Goal: Information Seeking & Learning: Learn about a topic

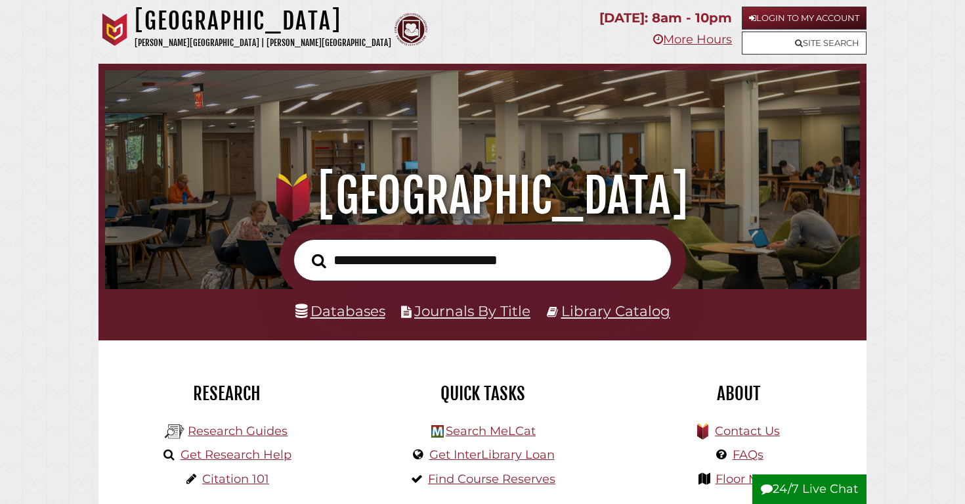
scroll to position [250, 749]
click at [227, 431] on link "Research Guides" at bounding box center [238, 431] width 100 height 14
click at [215, 424] on link "Research Guides" at bounding box center [238, 431] width 100 height 14
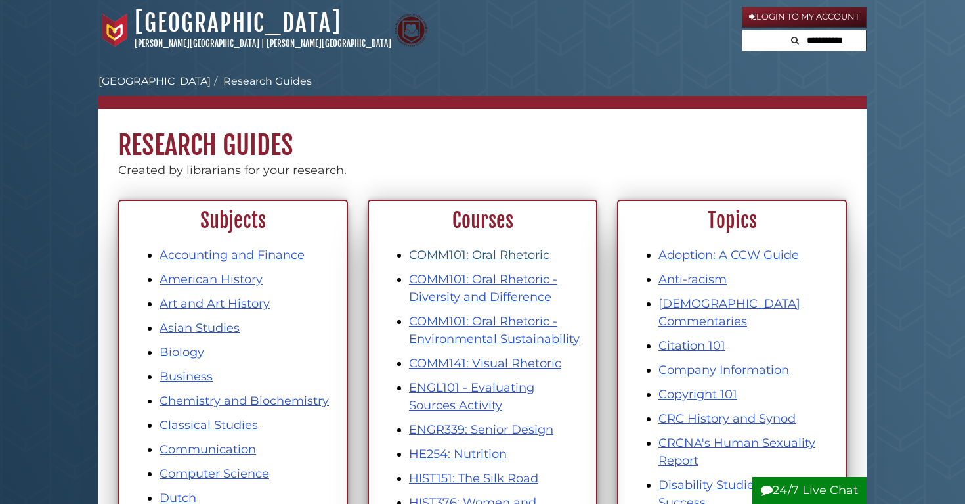
click at [498, 255] on link "COMM101: Oral Rhetoric" at bounding box center [479, 255] width 141 height 14
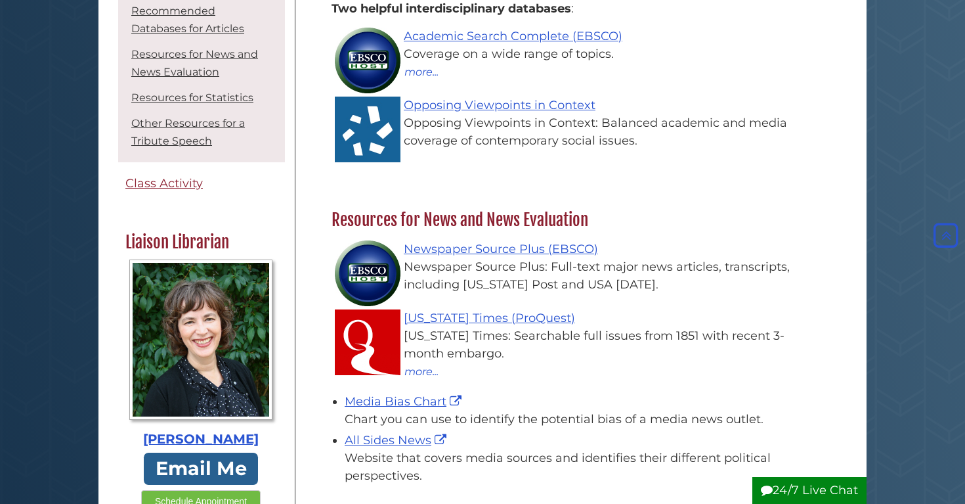
scroll to position [109, 0]
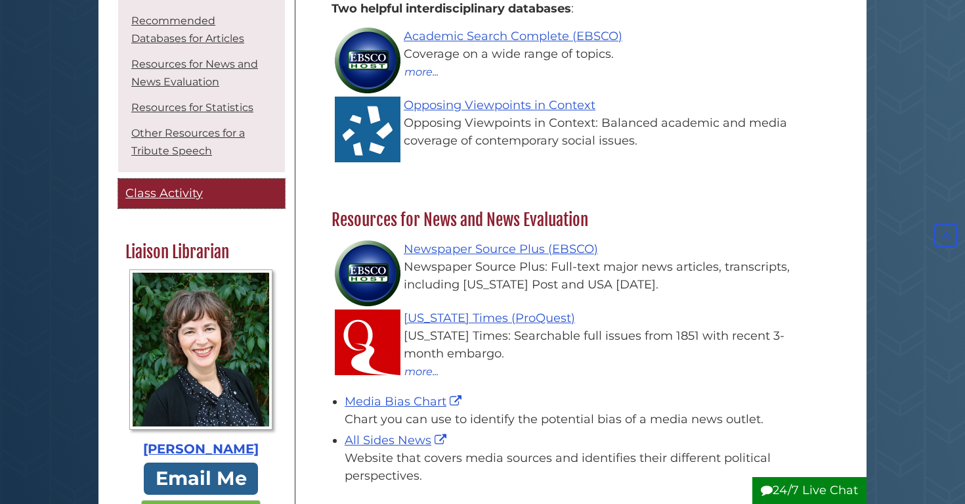
click at [141, 201] on link "Class Activity" at bounding box center [201, 194] width 167 height 30
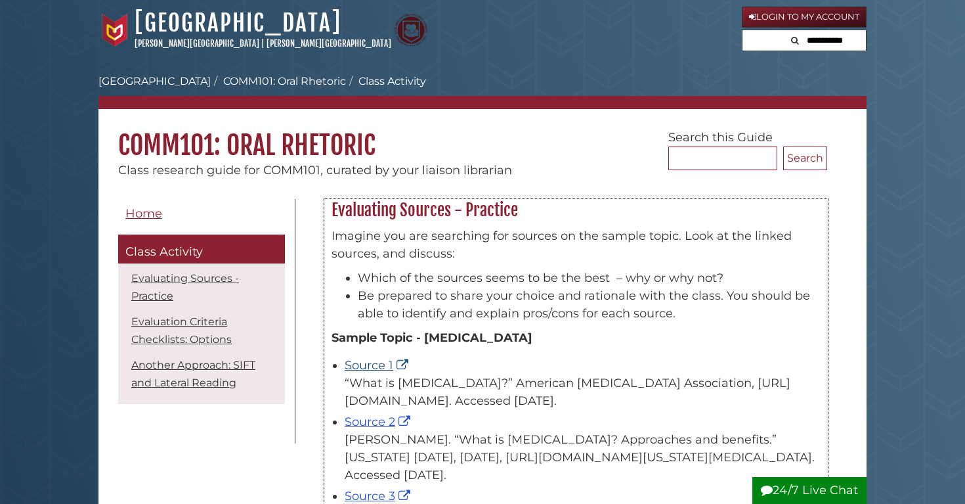
click at [382, 358] on link "Source 1" at bounding box center [378, 365] width 67 height 14
click at [391, 422] on link "Source 2" at bounding box center [379, 421] width 69 height 14
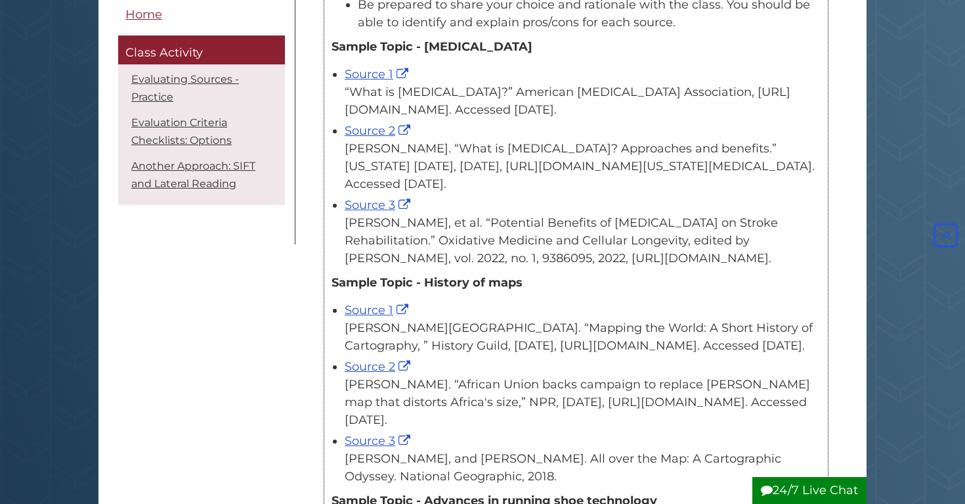
scroll to position [288, 0]
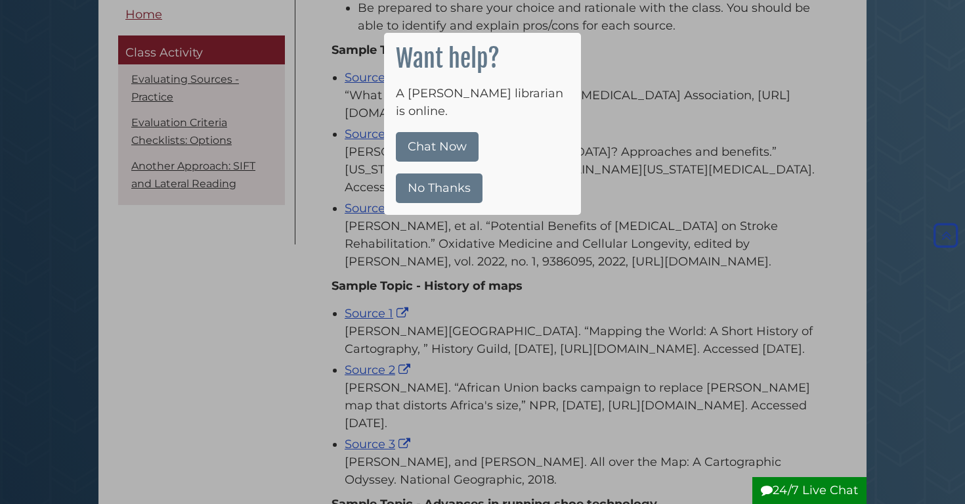
click at [435, 175] on button "No Thanks" at bounding box center [439, 188] width 87 height 30
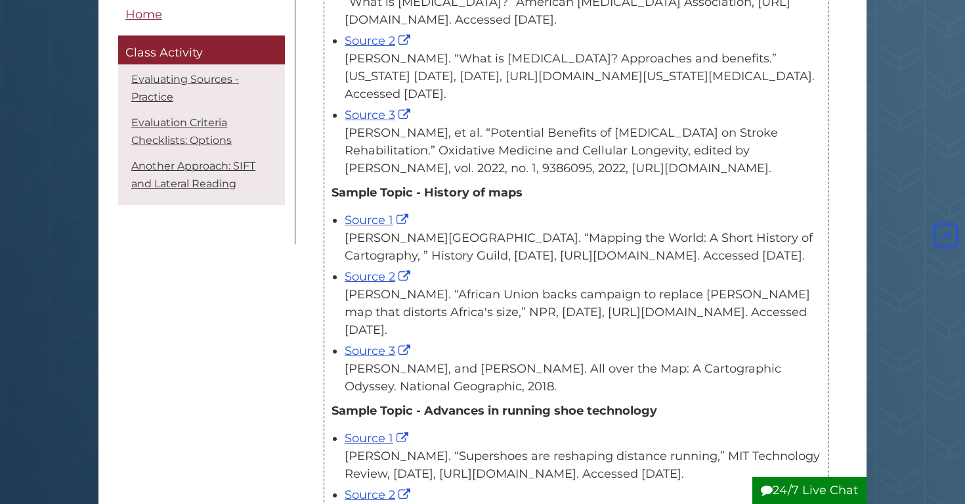
scroll to position [382, 0]
click at [378, 357] on link "Source 3" at bounding box center [379, 349] width 69 height 14
click at [381, 222] on link "Source 1" at bounding box center [378, 218] width 67 height 14
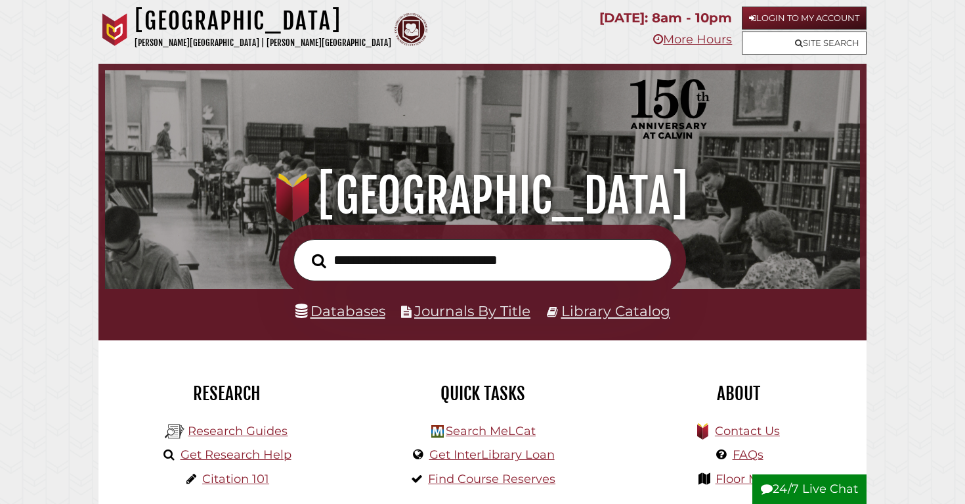
scroll to position [250, 749]
click at [225, 429] on link "Research Guides" at bounding box center [238, 431] width 100 height 14
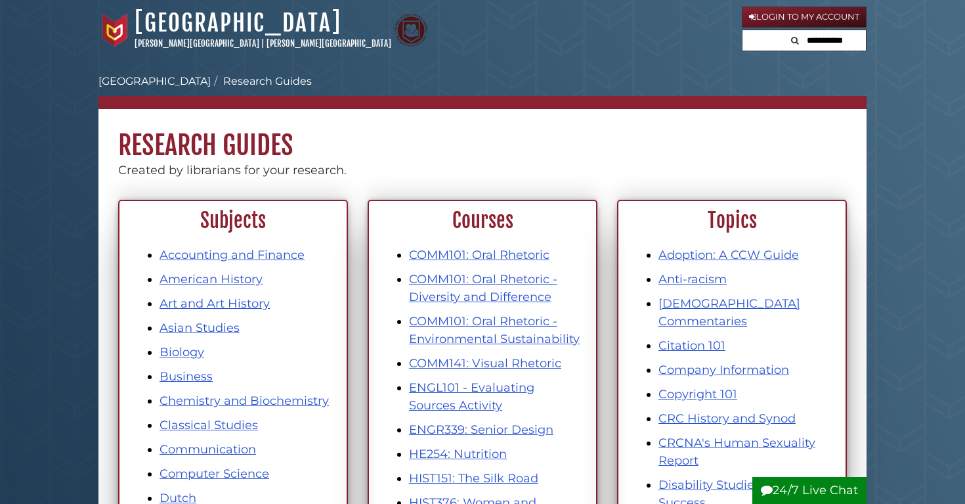
click at [482, 265] on ul "COMM101: Oral Rhetoric COMM101: Oral Rhetoric - Diversity and Difference COMM10…" at bounding box center [483, 501] width 200 height 511
click at [488, 252] on link "COMM101: Oral Rhetoric" at bounding box center [479, 255] width 141 height 14
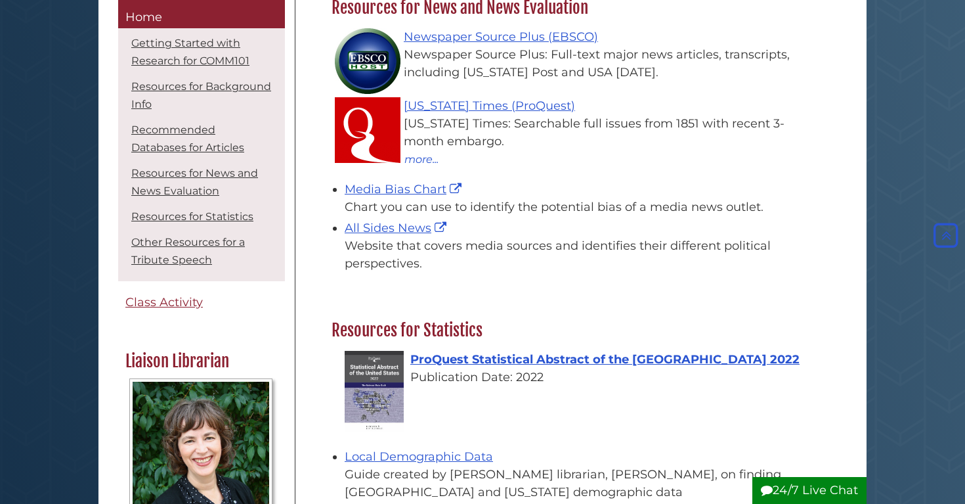
scroll to position [1152, 0]
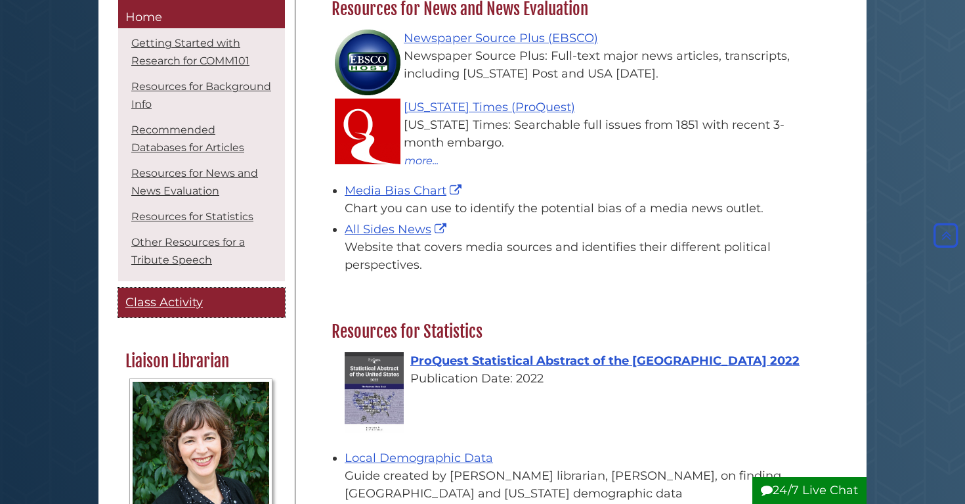
click at [181, 307] on span "Class Activity" at bounding box center [163, 302] width 77 height 14
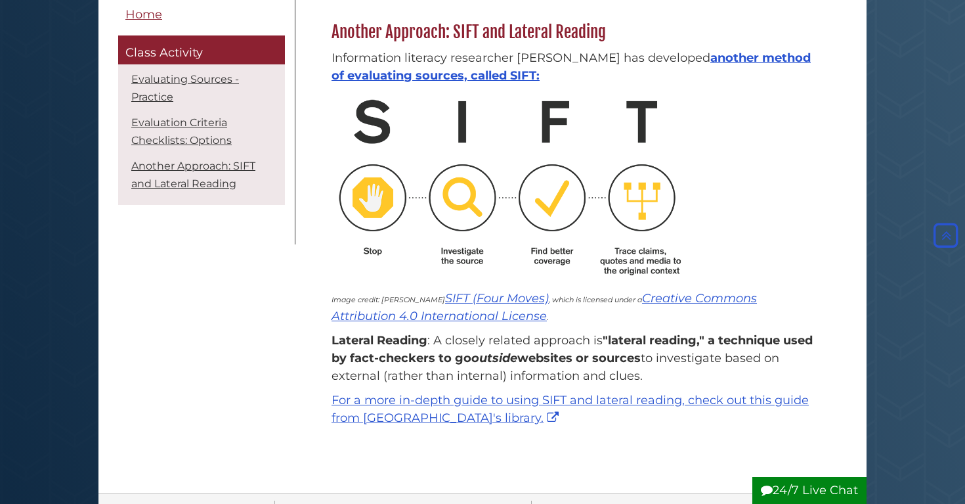
scroll to position [1542, 0]
click at [737, 82] on link "another method of evaluating sources, called SIFT:" at bounding box center [571, 66] width 479 height 32
